Goal: Transaction & Acquisition: Obtain resource

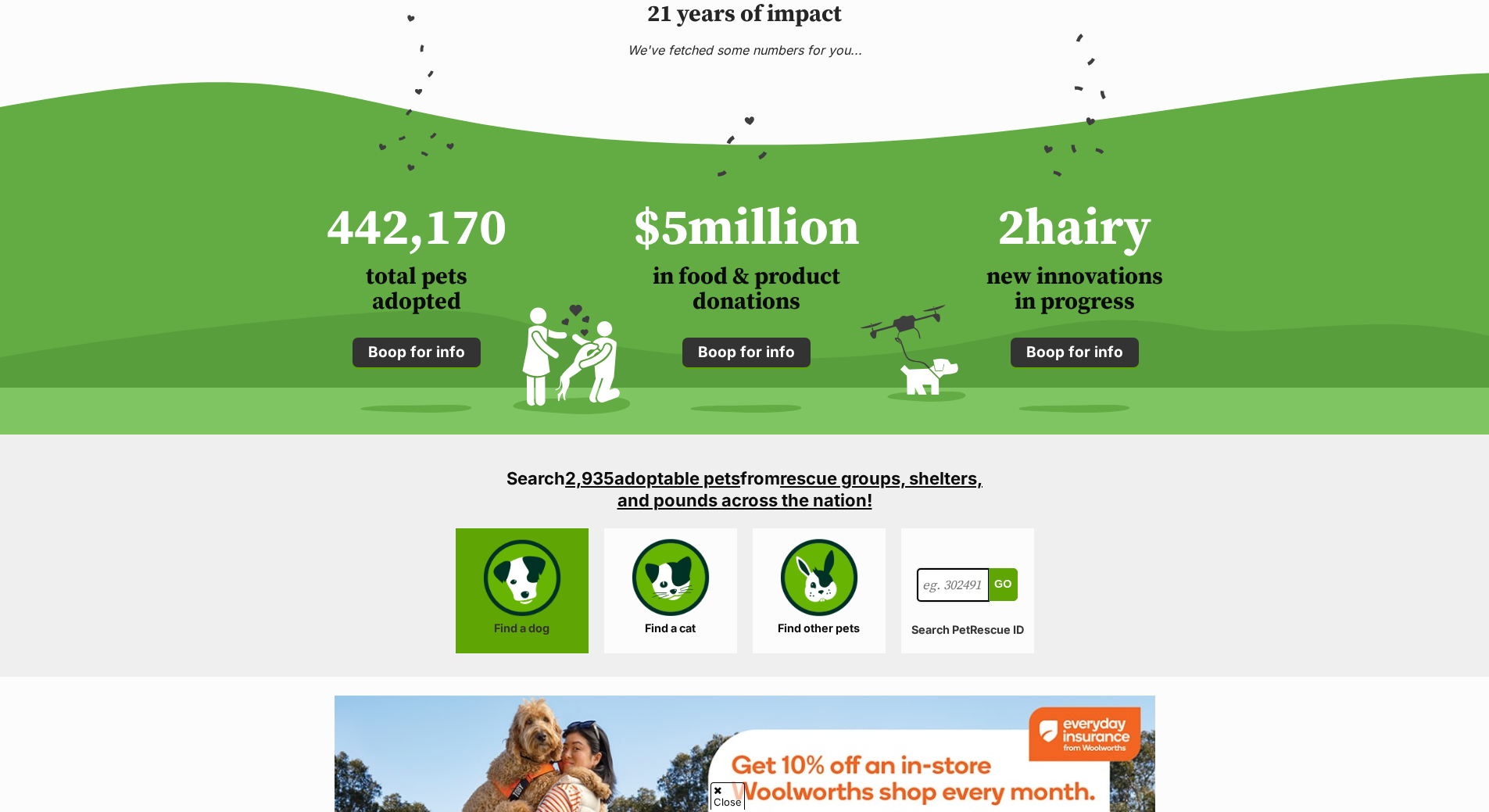
scroll to position [1094, 0]
click at [540, 578] on link "Find a dog" at bounding box center [522, 590] width 133 height 125
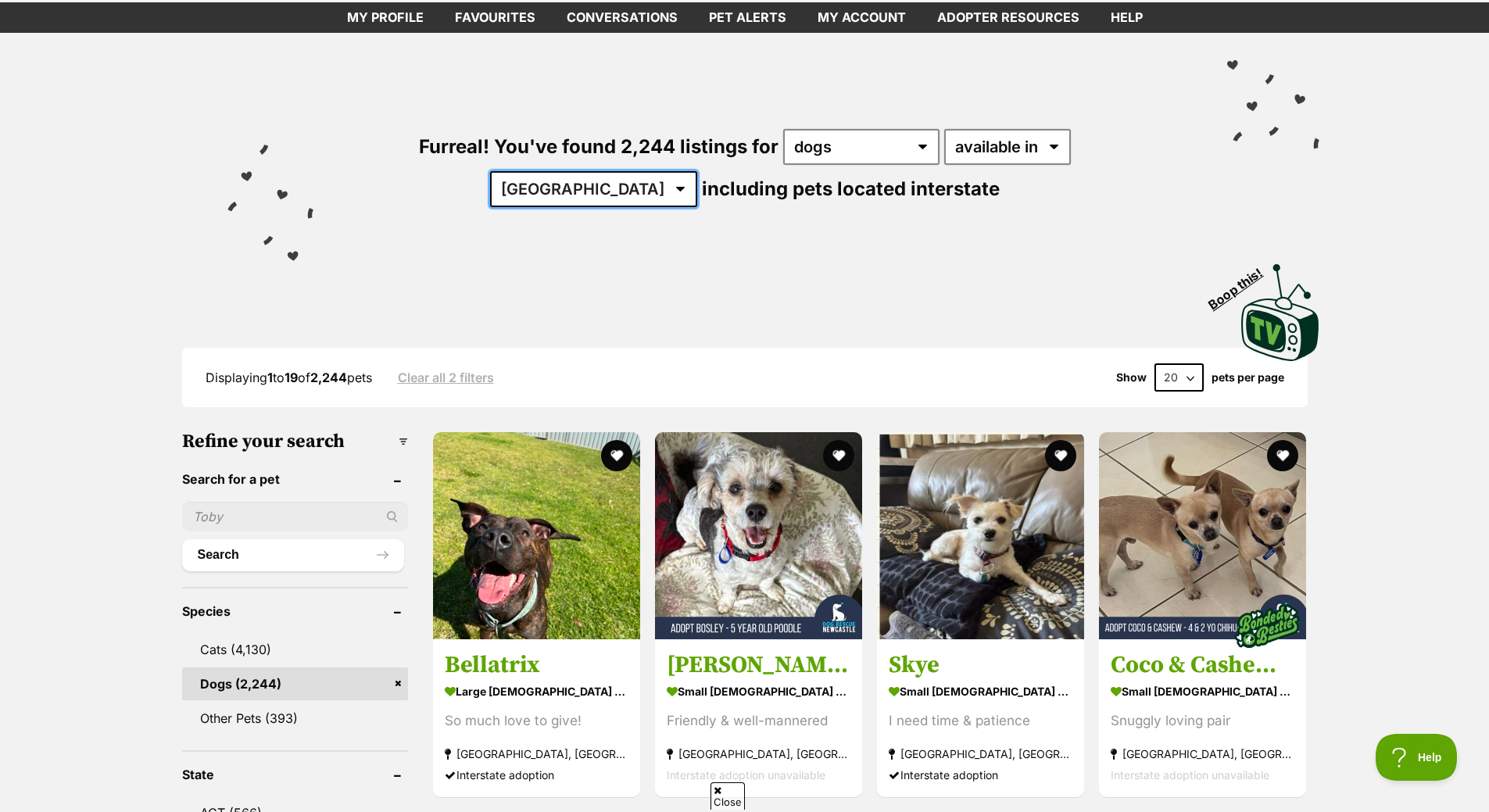
click at [697, 171] on select "[GEOGRAPHIC_DATA] [GEOGRAPHIC_DATA] [GEOGRAPHIC_DATA] [GEOGRAPHIC_DATA] [GEOGRA…" at bounding box center [593, 188] width 207 height 36
select select "VIC"
click at [697, 171] on select "[GEOGRAPHIC_DATA] [GEOGRAPHIC_DATA] [GEOGRAPHIC_DATA] [GEOGRAPHIC_DATA] [GEOGRA…" at bounding box center [593, 188] width 207 height 36
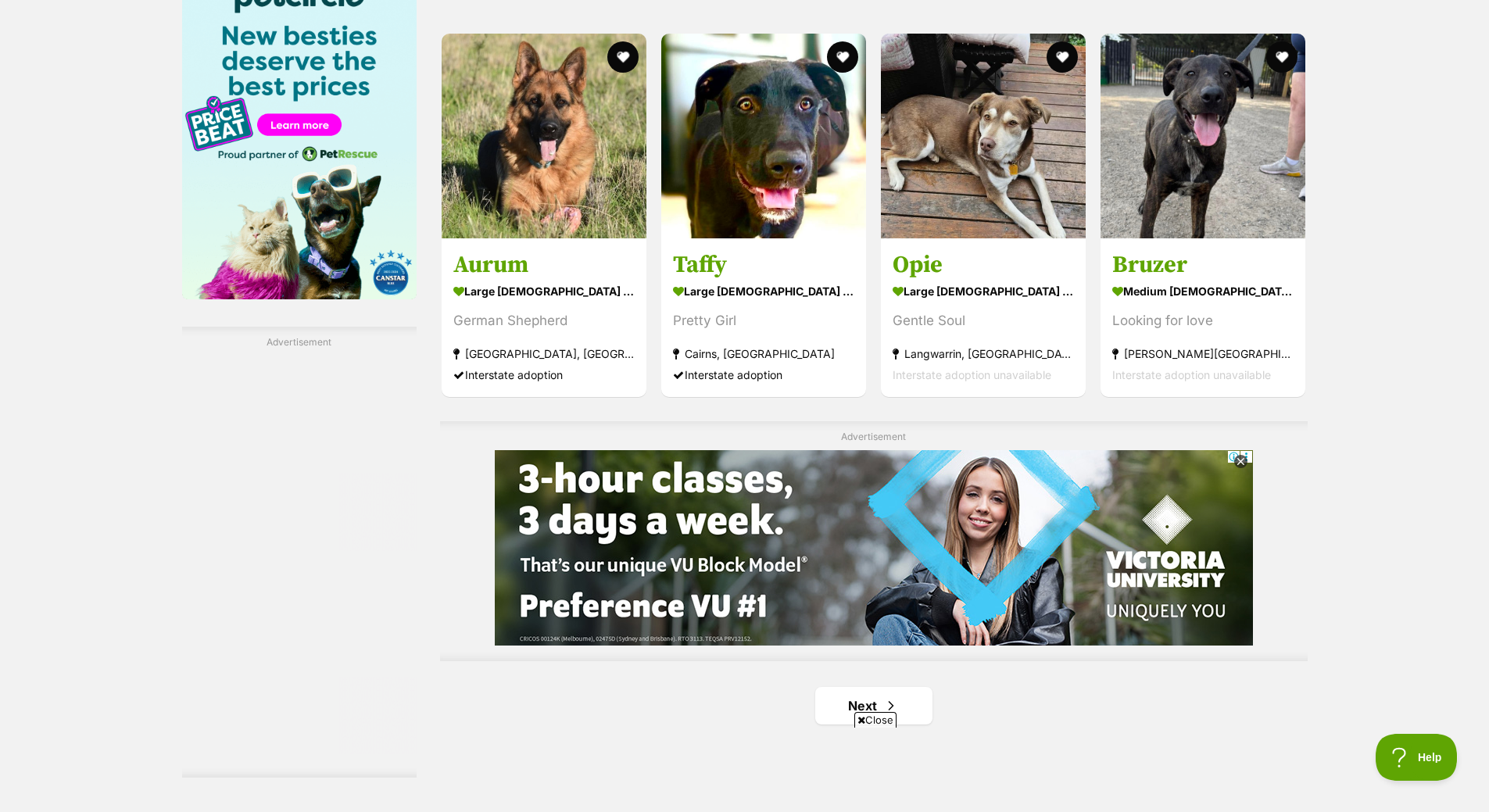
scroll to position [2578, 0]
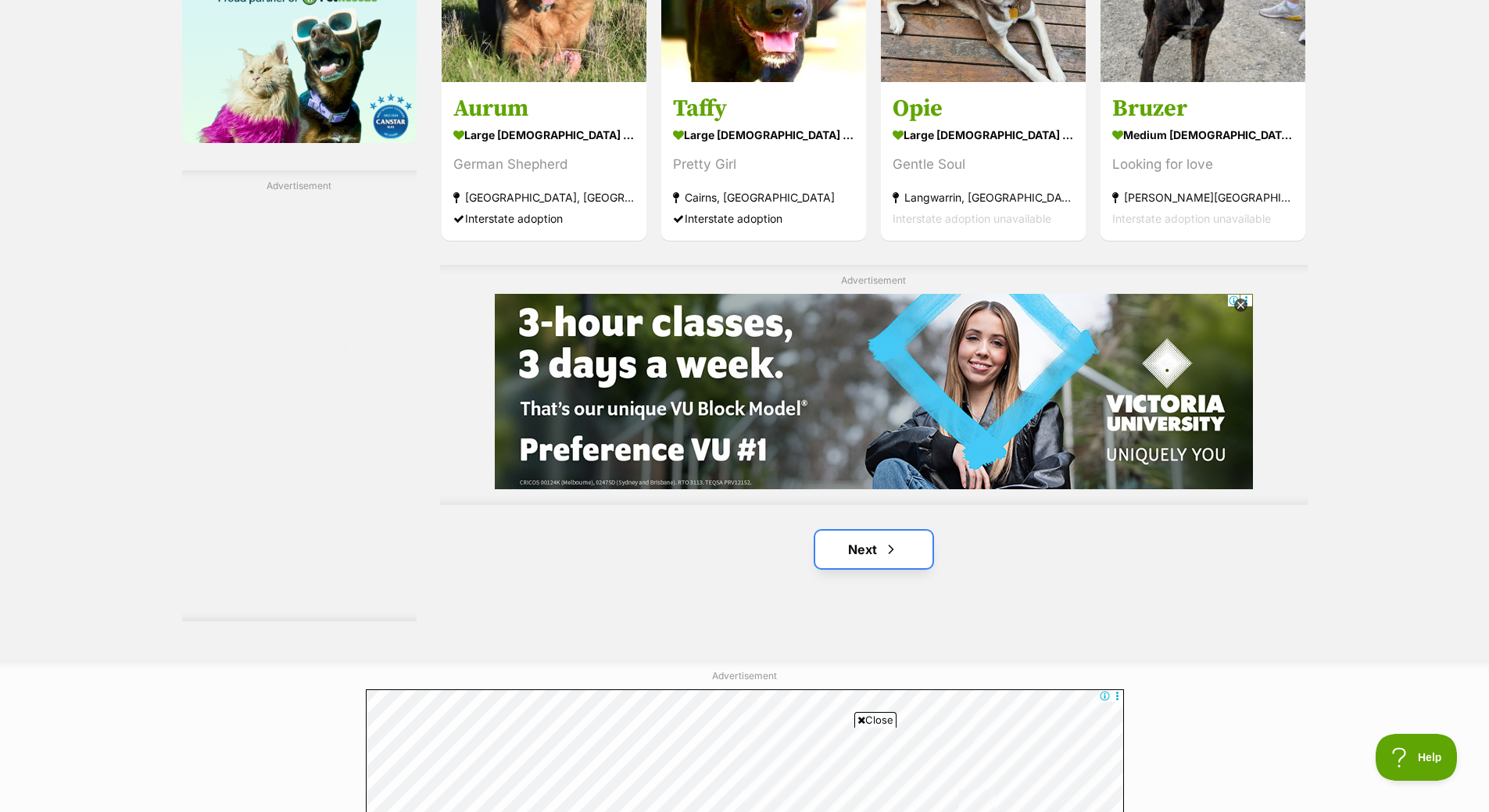
click at [897, 549] on span "Next page" at bounding box center [891, 550] width 16 height 19
